Goal: Navigation & Orientation: Find specific page/section

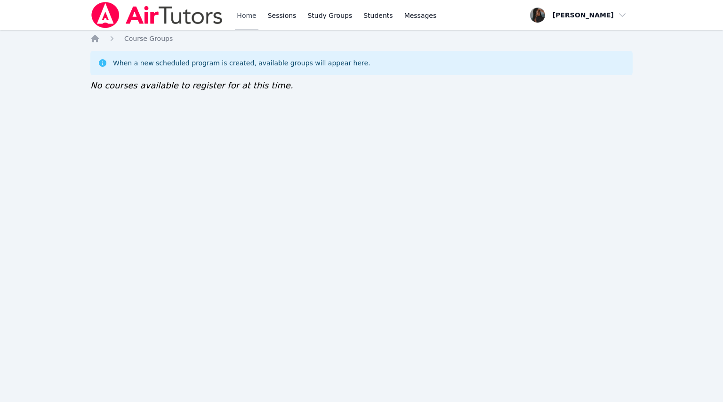
click at [238, 19] on link "Home" at bounding box center [246, 15] width 23 height 30
